Goal: Task Accomplishment & Management: Complete application form

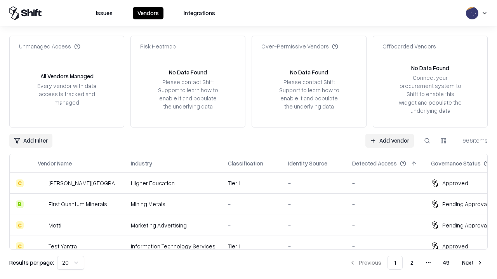
click at [389, 140] on link "Add Vendor" at bounding box center [389, 141] width 49 height 14
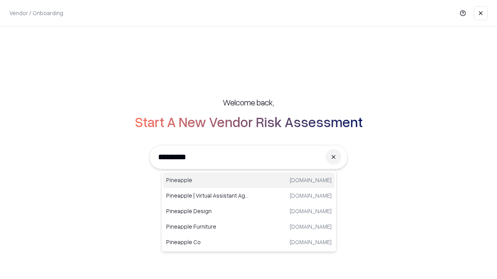
click at [249, 180] on div "Pineapple [DOMAIN_NAME]" at bounding box center [249, 181] width 172 height 16
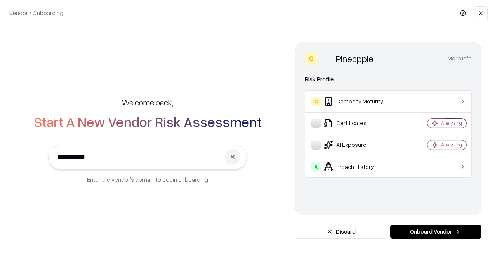
type input "*********"
click at [435, 232] on button "Onboard Vendor" at bounding box center [435, 232] width 91 height 14
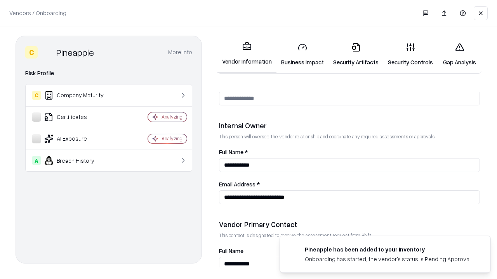
scroll to position [402, 0]
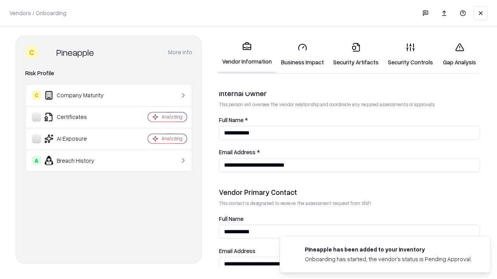
click at [302, 54] on link "Business Impact" at bounding box center [302, 54] width 52 height 36
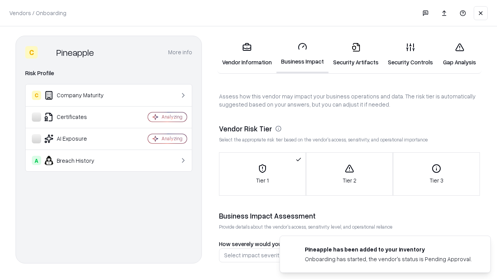
click at [356, 54] on link "Security Artifacts" at bounding box center [355, 54] width 55 height 36
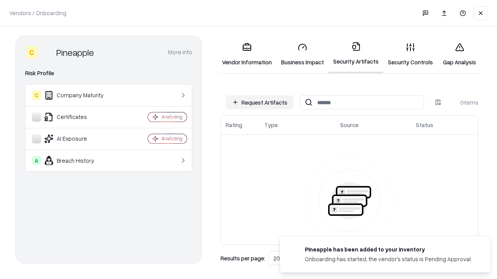
click at [260, 102] on button "Request Artifacts" at bounding box center [260, 102] width 68 height 14
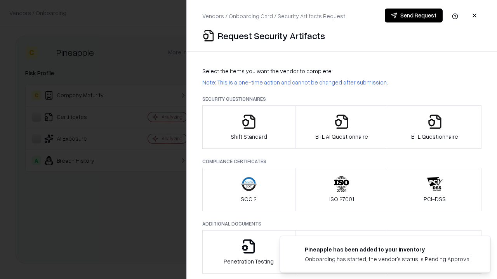
click at [248, 127] on icon "button" at bounding box center [249, 122] width 16 height 16
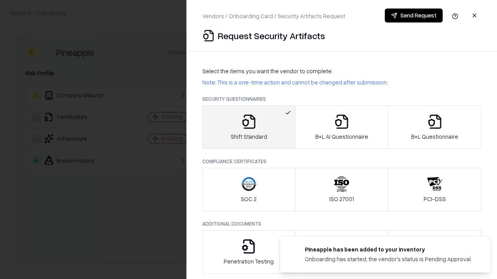
click at [413, 16] on button "Send Request" at bounding box center [414, 16] width 58 height 14
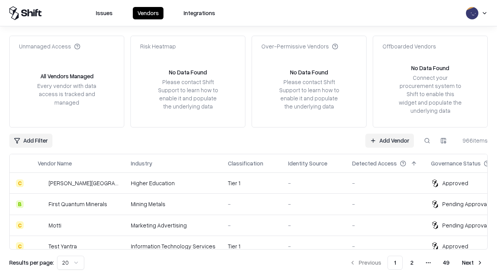
click at [427, 140] on button at bounding box center [427, 141] width 14 height 14
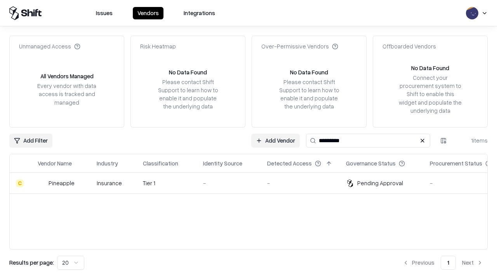
type input "*********"
click at [253, 183] on div "-" at bounding box center [229, 183] width 52 height 8
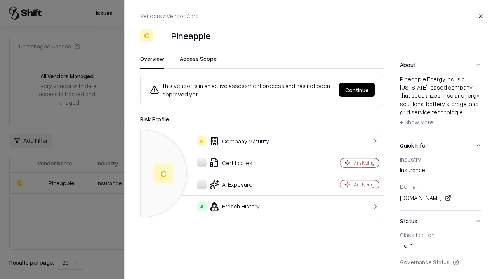
click at [357, 90] on button "Continue" at bounding box center [357, 90] width 36 height 14
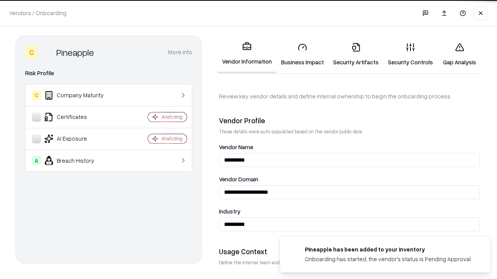
click at [356, 54] on link "Security Artifacts" at bounding box center [355, 54] width 55 height 36
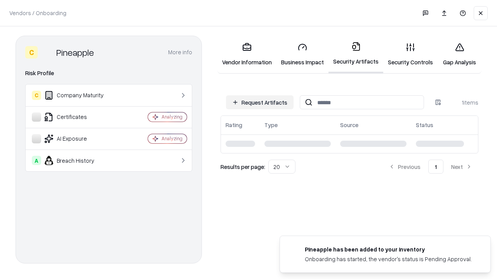
click at [459, 54] on link "Gap Analysis" at bounding box center [459, 54] width 44 height 36
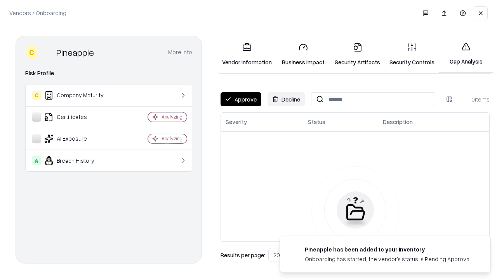
click at [241, 99] on button "Approve" at bounding box center [240, 99] width 41 height 14
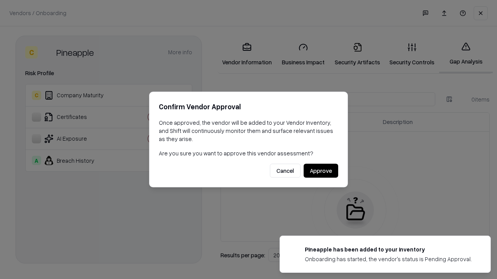
click at [321, 171] on button "Approve" at bounding box center [320, 171] width 35 height 14
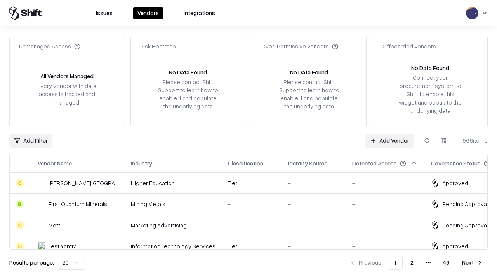
type input "*********"
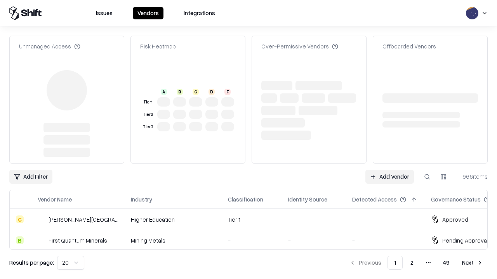
click at [389, 170] on link "Add Vendor" at bounding box center [389, 177] width 49 height 14
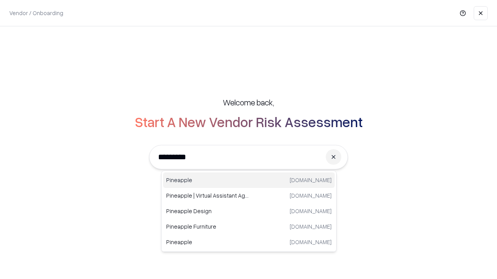
click at [249, 180] on div "Pineapple [DOMAIN_NAME]" at bounding box center [249, 181] width 172 height 16
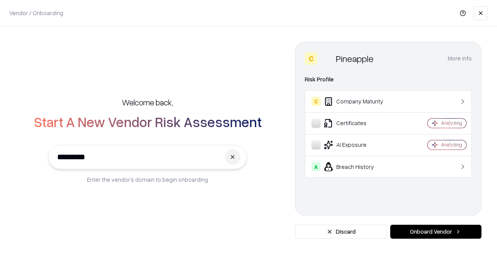
type input "*********"
click at [435, 232] on button "Onboard Vendor" at bounding box center [435, 232] width 91 height 14
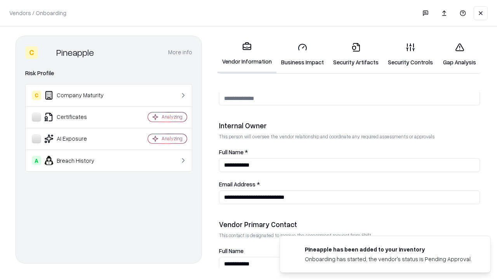
scroll to position [402, 0]
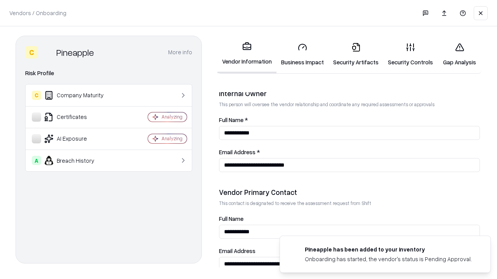
click at [459, 54] on link "Gap Analysis" at bounding box center [459, 54] width 44 height 36
